Goal: Information Seeking & Learning: Learn about a topic

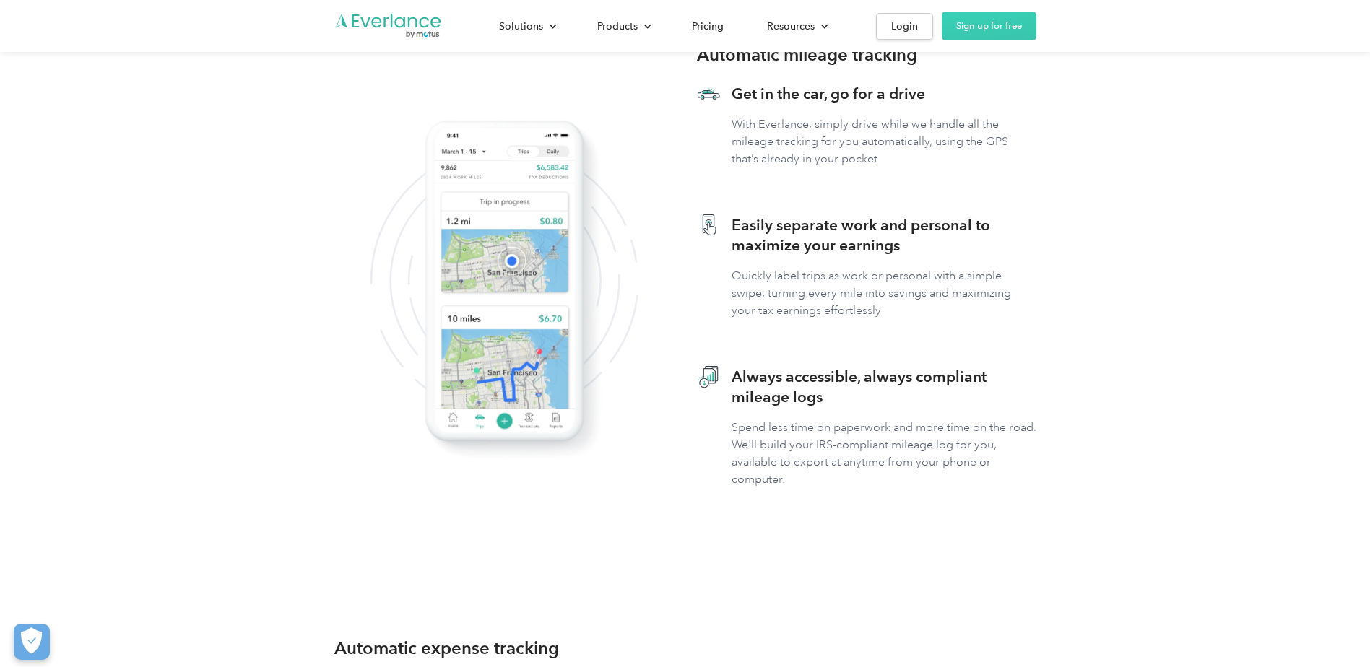
scroll to position [505, 0]
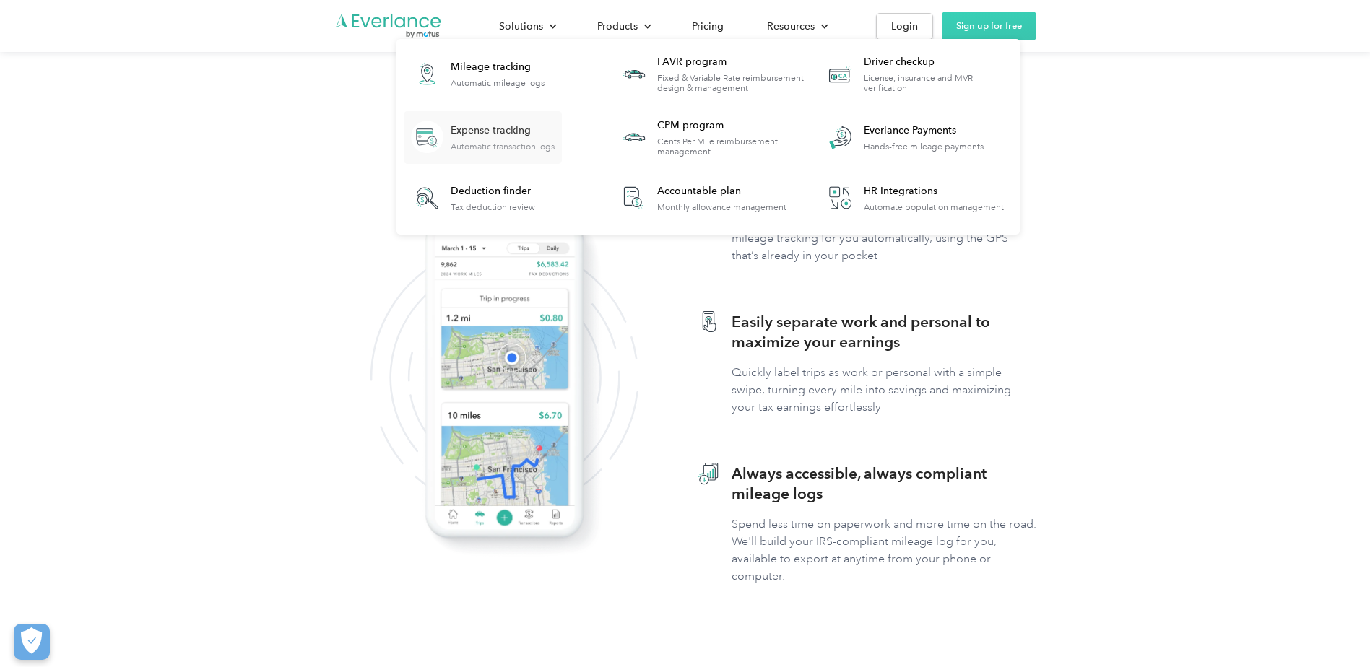
click at [514, 136] on div "Expense tracking" at bounding box center [503, 130] width 104 height 14
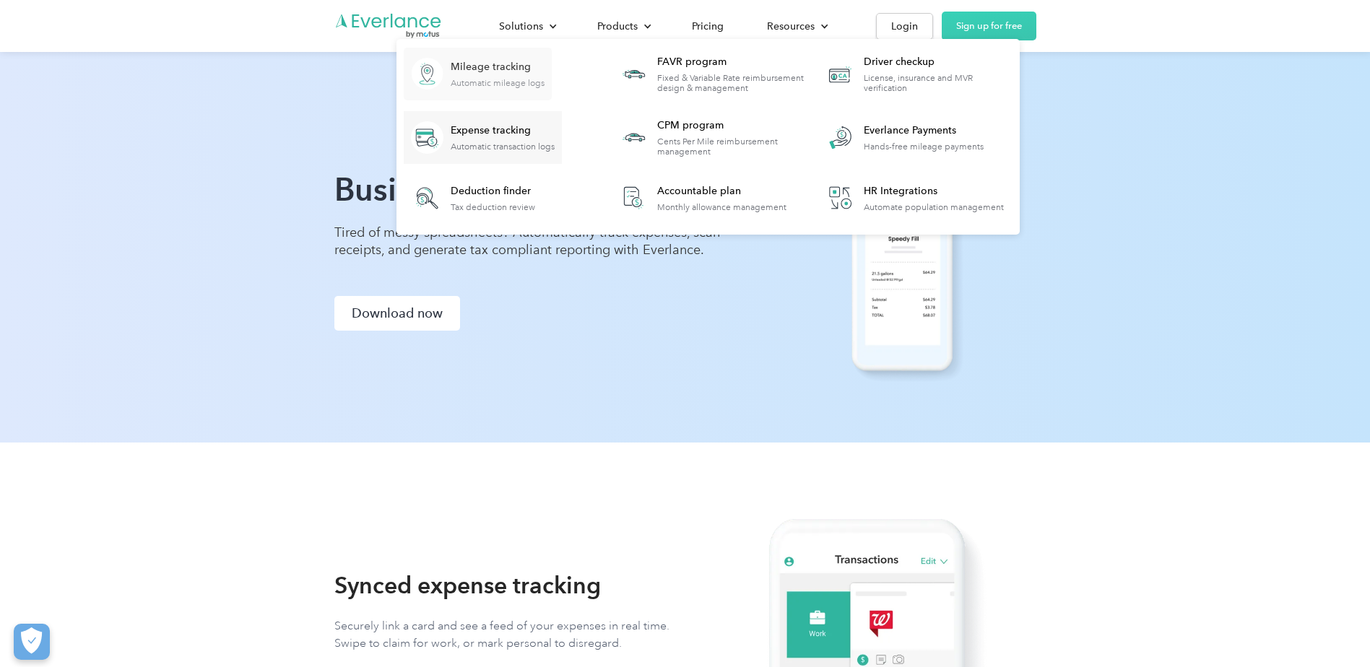
click at [528, 72] on div "Mileage tracking" at bounding box center [498, 67] width 94 height 14
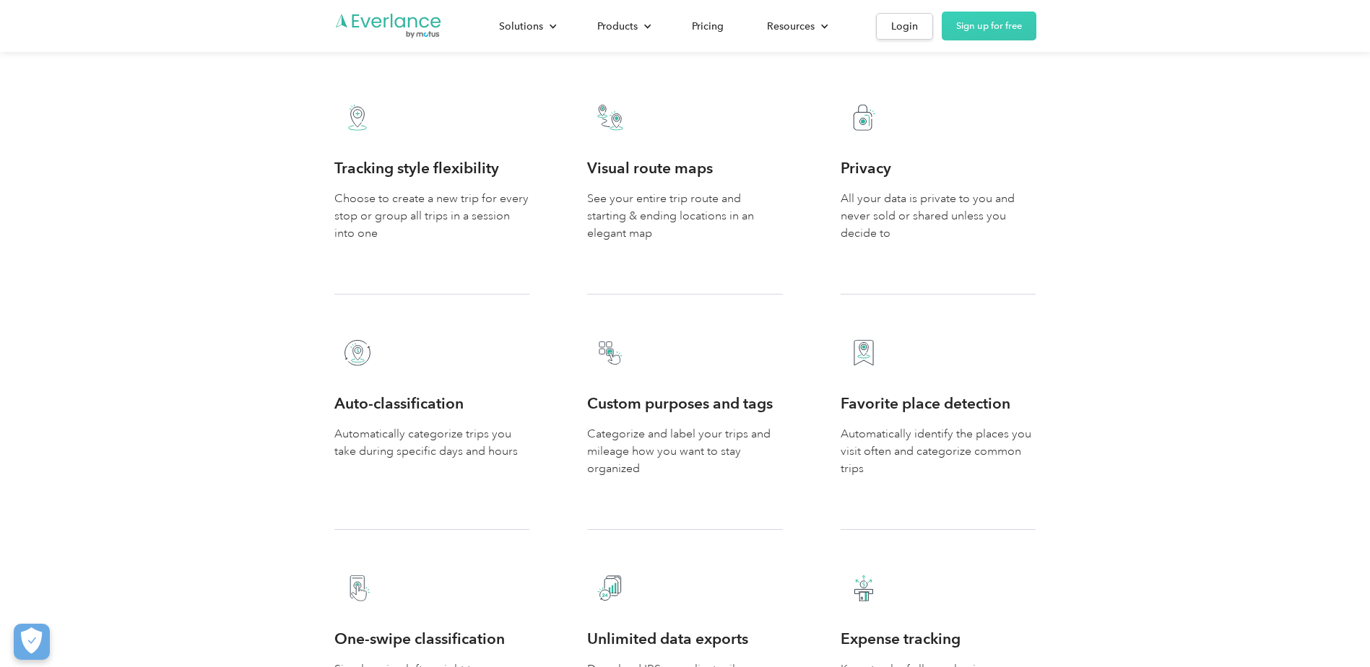
scroll to position [2455, 0]
